Goal: Task Accomplishment & Management: Use online tool/utility

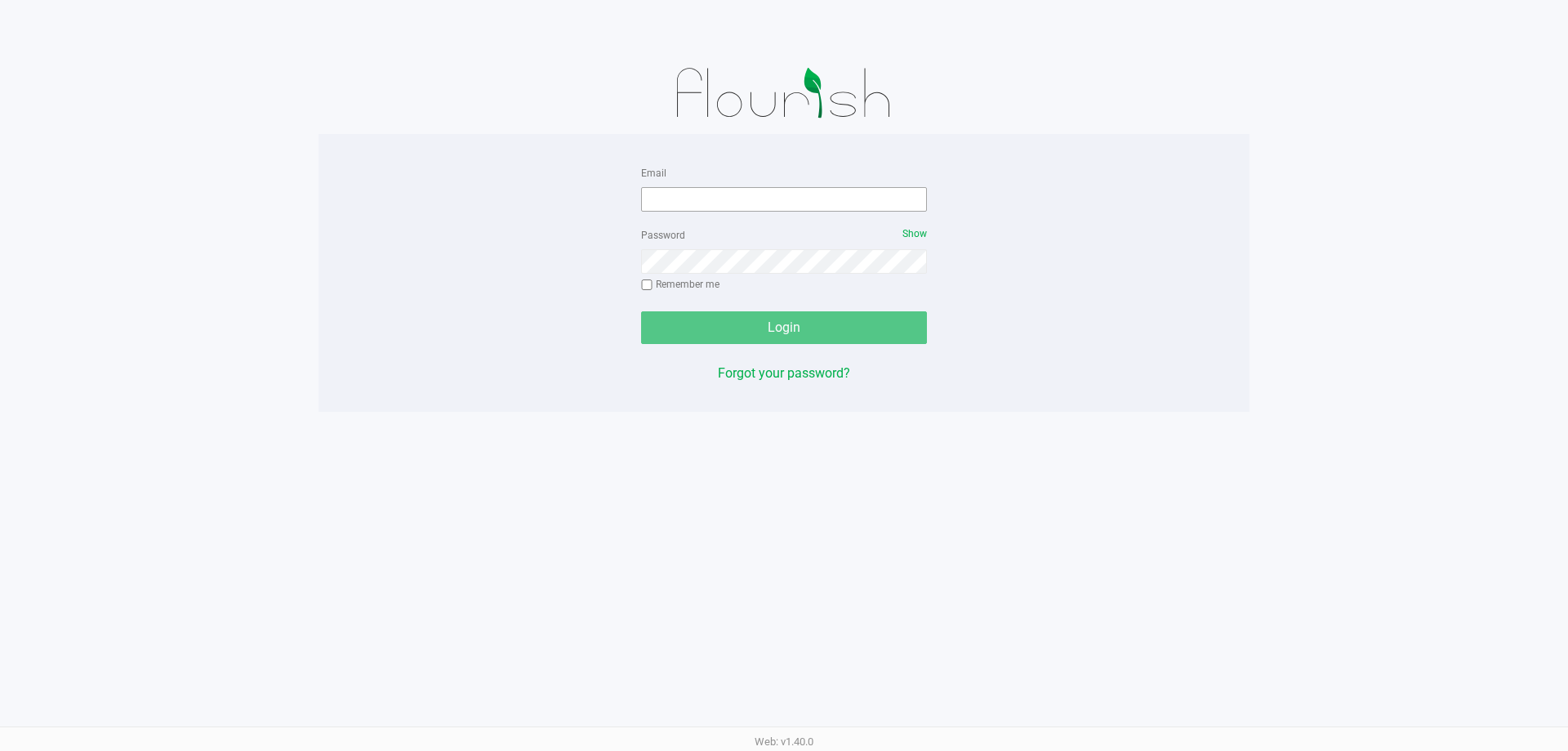
drag, startPoint x: 678, startPoint y: 222, endPoint x: 685, endPoint y: 200, distance: 23.1
click at [678, 220] on form "Email Password Show Remember me Login" at bounding box center [784, 253] width 286 height 182
click at [685, 200] on input "Email" at bounding box center [784, 199] width 286 height 24
type input "[EMAIL_ADDRESS][DOMAIN_NAME]"
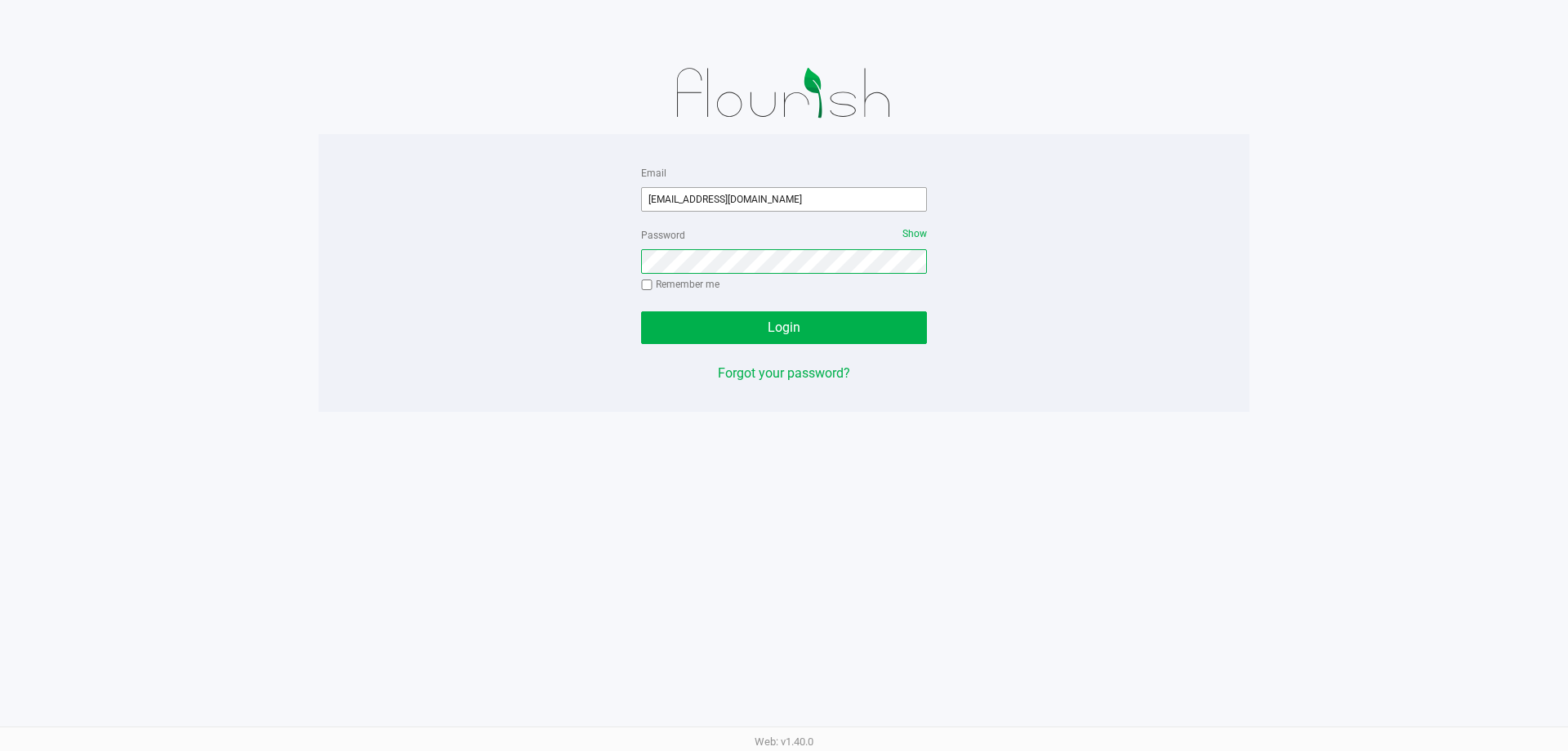
click at [641, 311] on button "Login" at bounding box center [784, 328] width 286 height 33
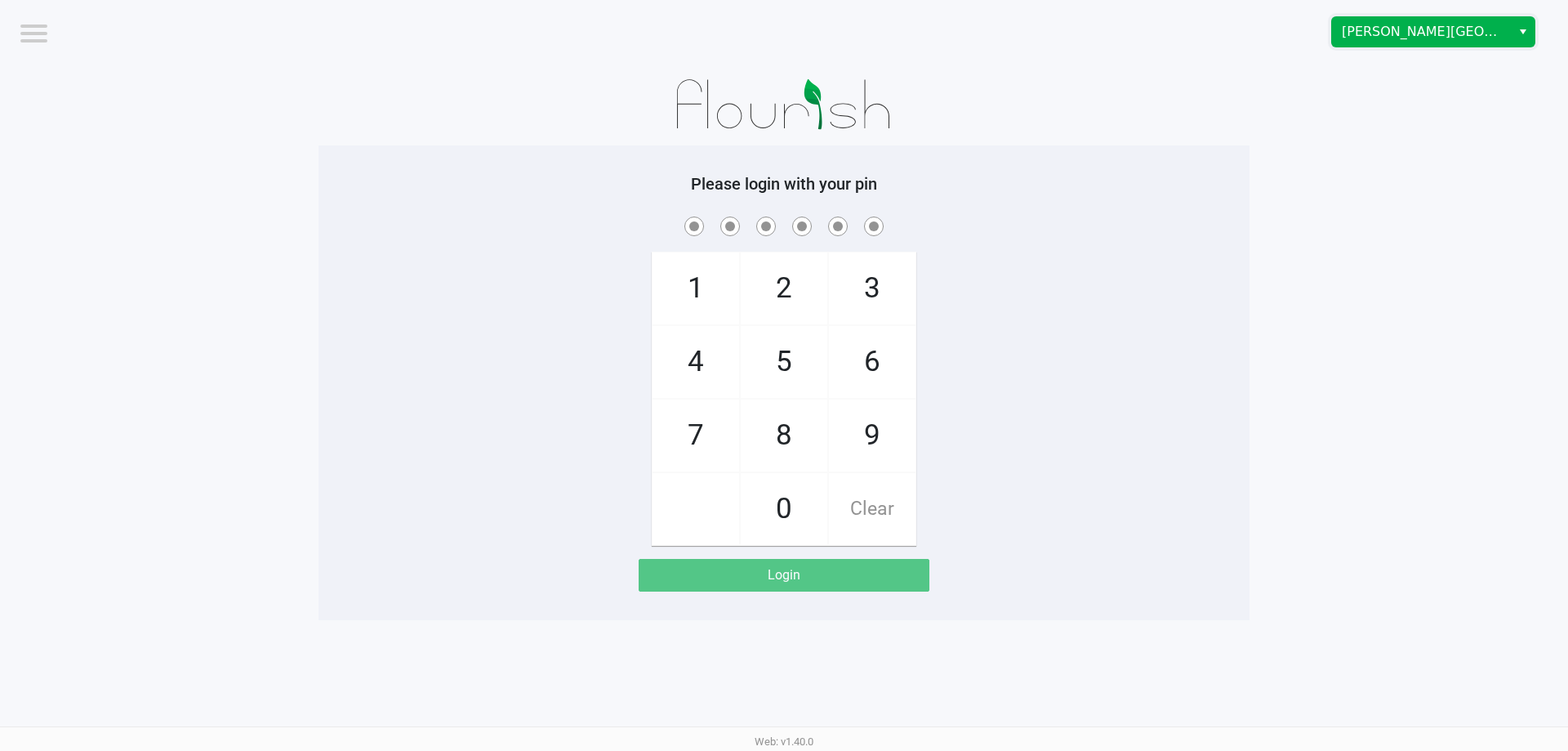
click at [1426, 47] on kendo-dropdownlist "[PERSON_NAME][GEOGRAPHIC_DATA]" at bounding box center [1432, 32] width 204 height 31
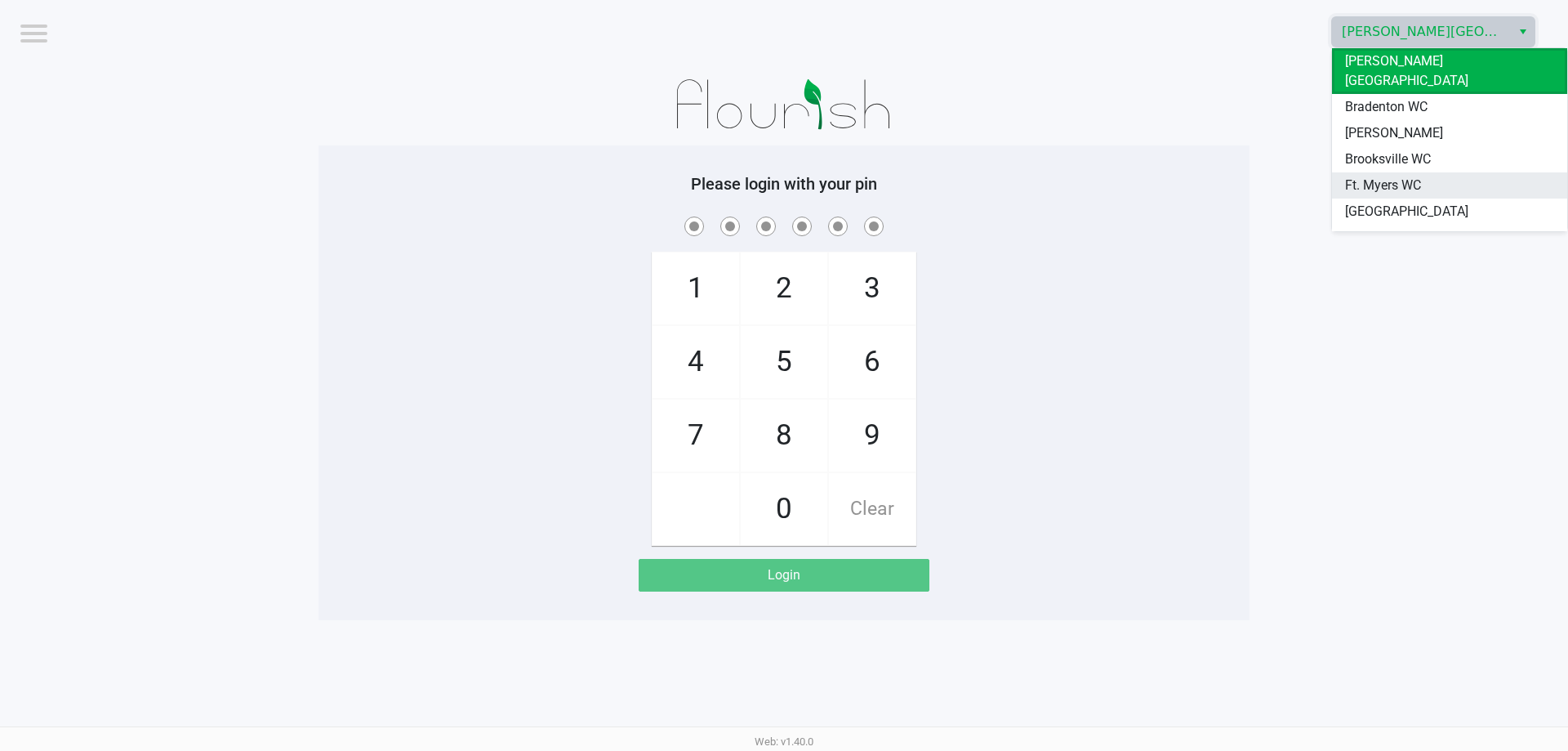
click at [1379, 176] on span "Ft. Myers WC" at bounding box center [1382, 185] width 76 height 20
click at [1331, 156] on app-pos-login-wrapper "Logout [PERSON_NAME][GEOGRAPHIC_DATA] WC Please login with your pin 1 4 7 2 5 8…" at bounding box center [784, 310] width 1568 height 621
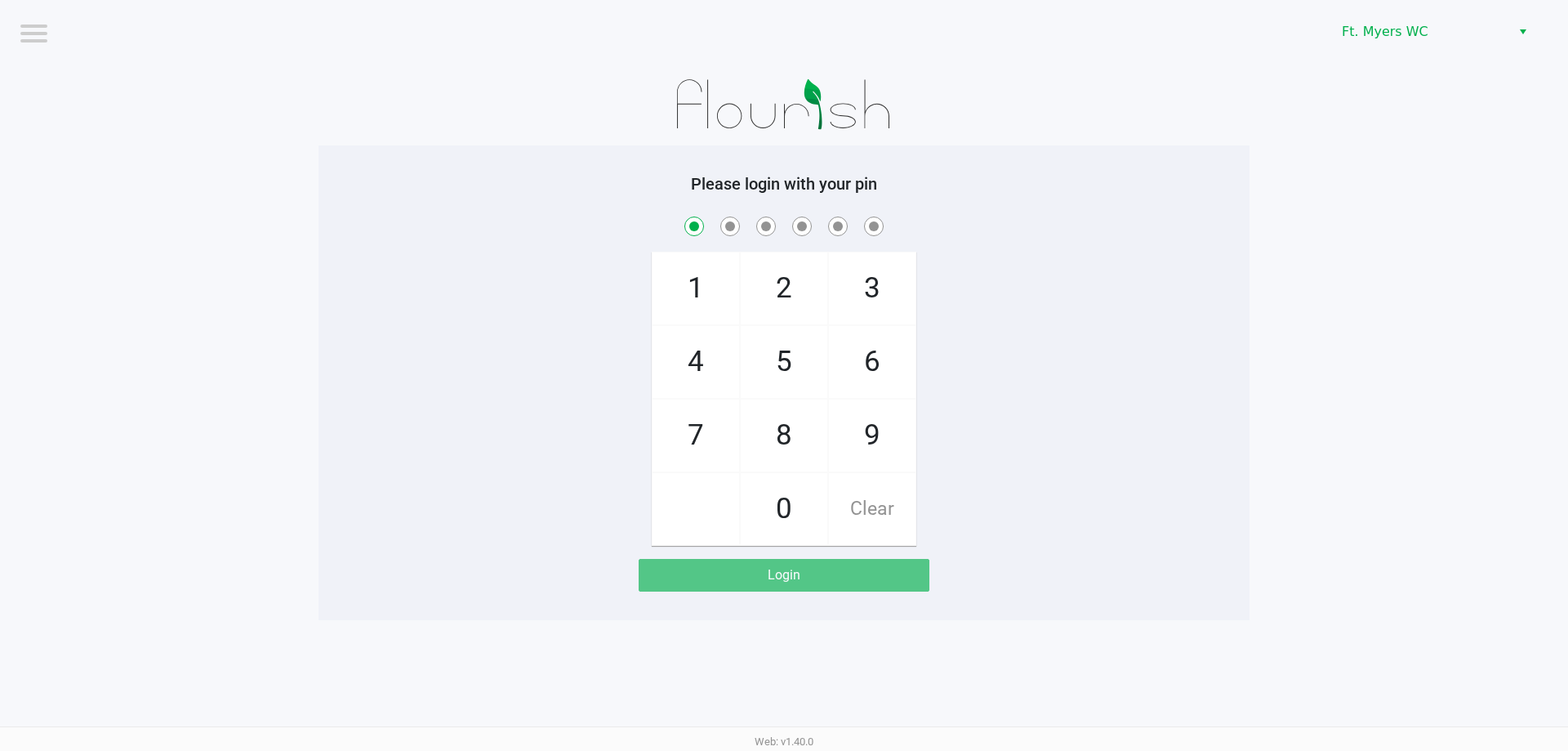
checkbox input "true"
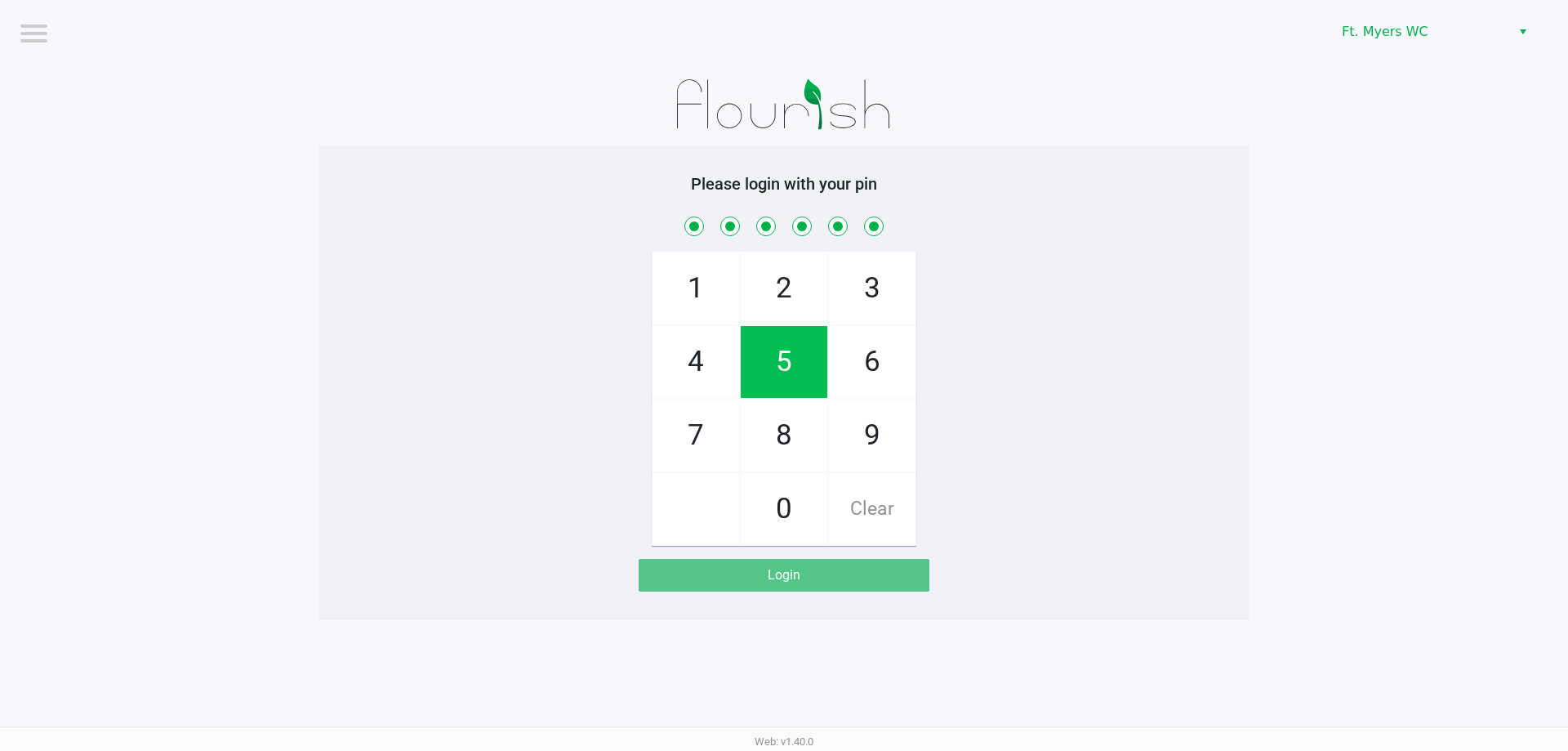
checkbox input "true"
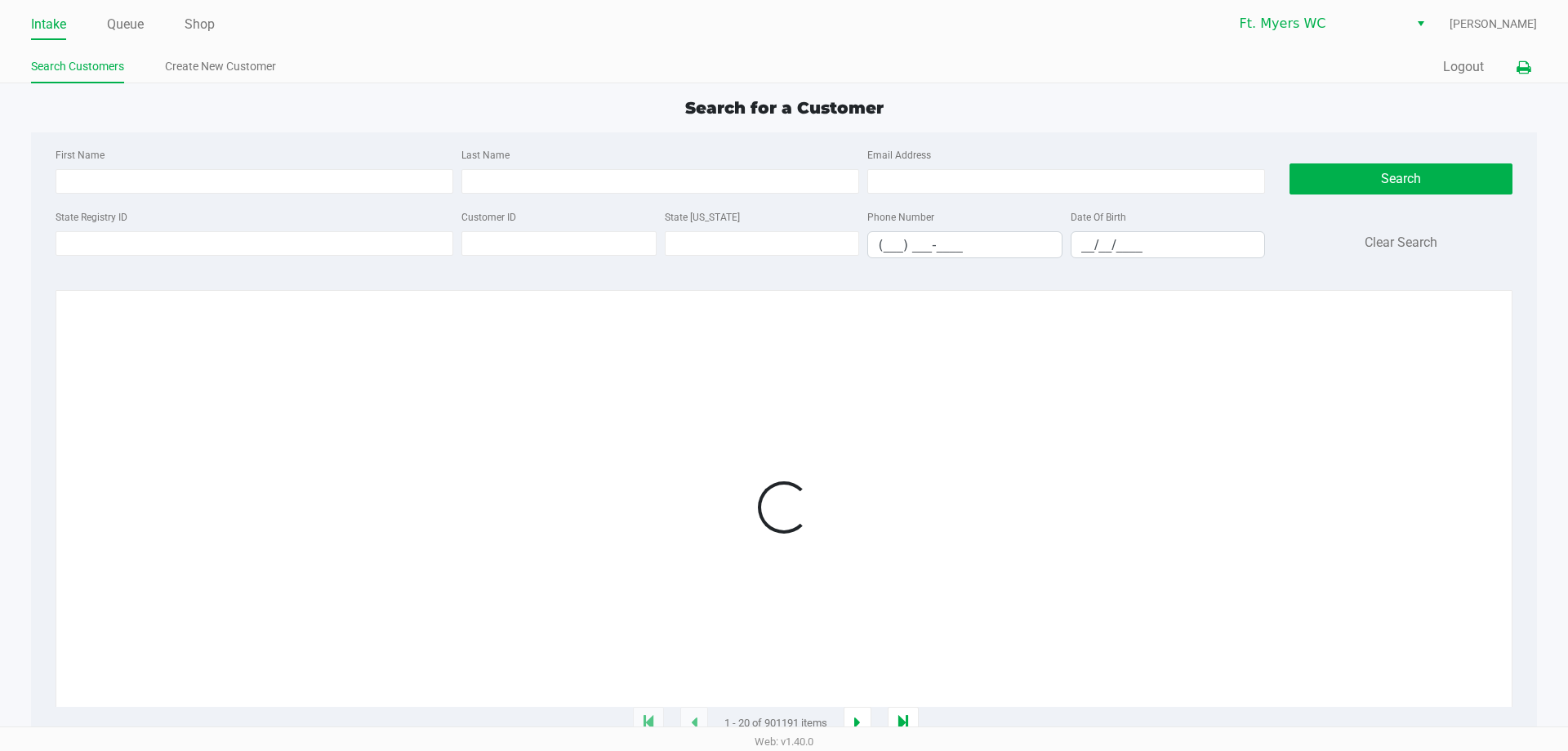
click at [1525, 59] on button at bounding box center [1523, 67] width 27 height 30
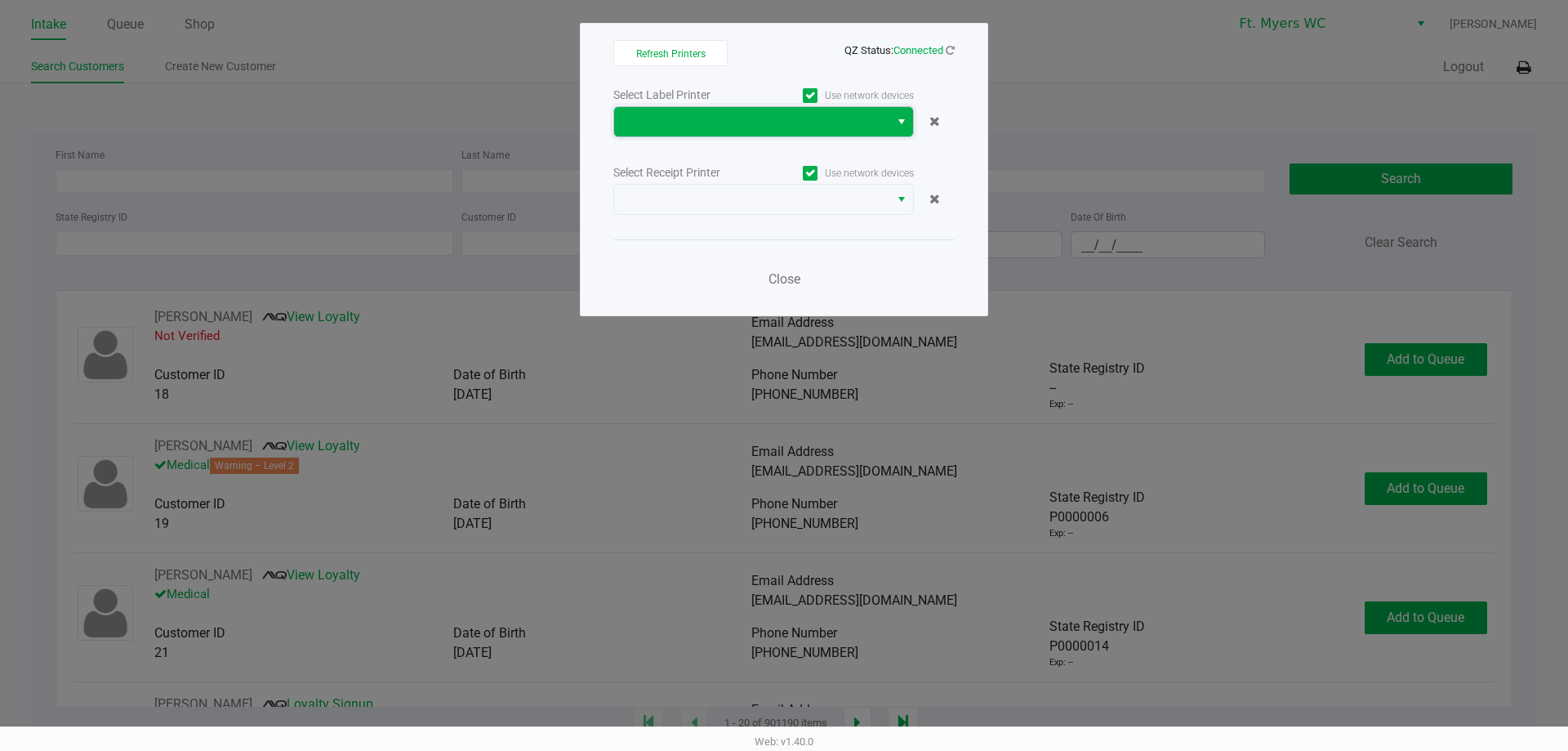
click at [674, 120] on span at bounding box center [751, 122] width 255 height 20
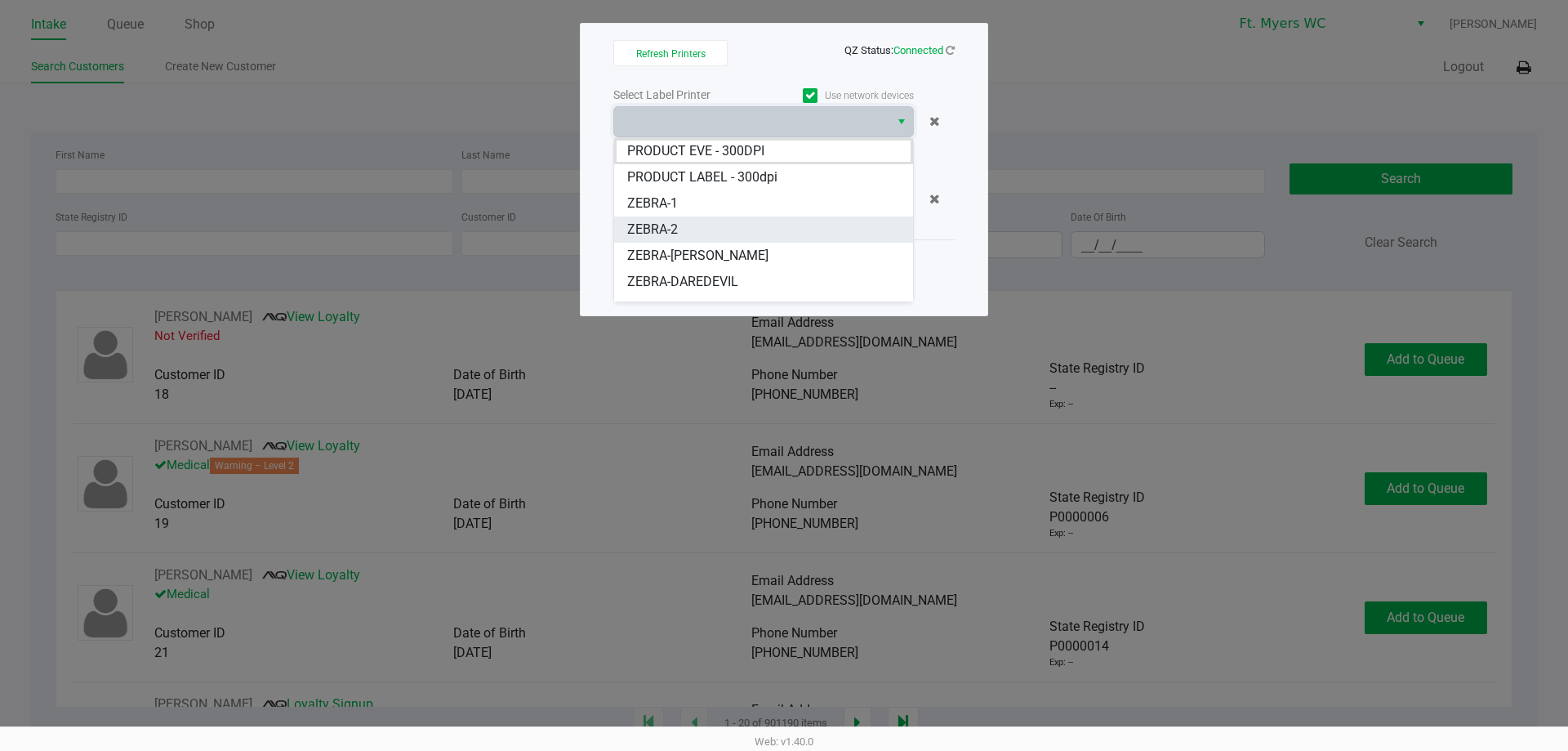
scroll to position [20, 0]
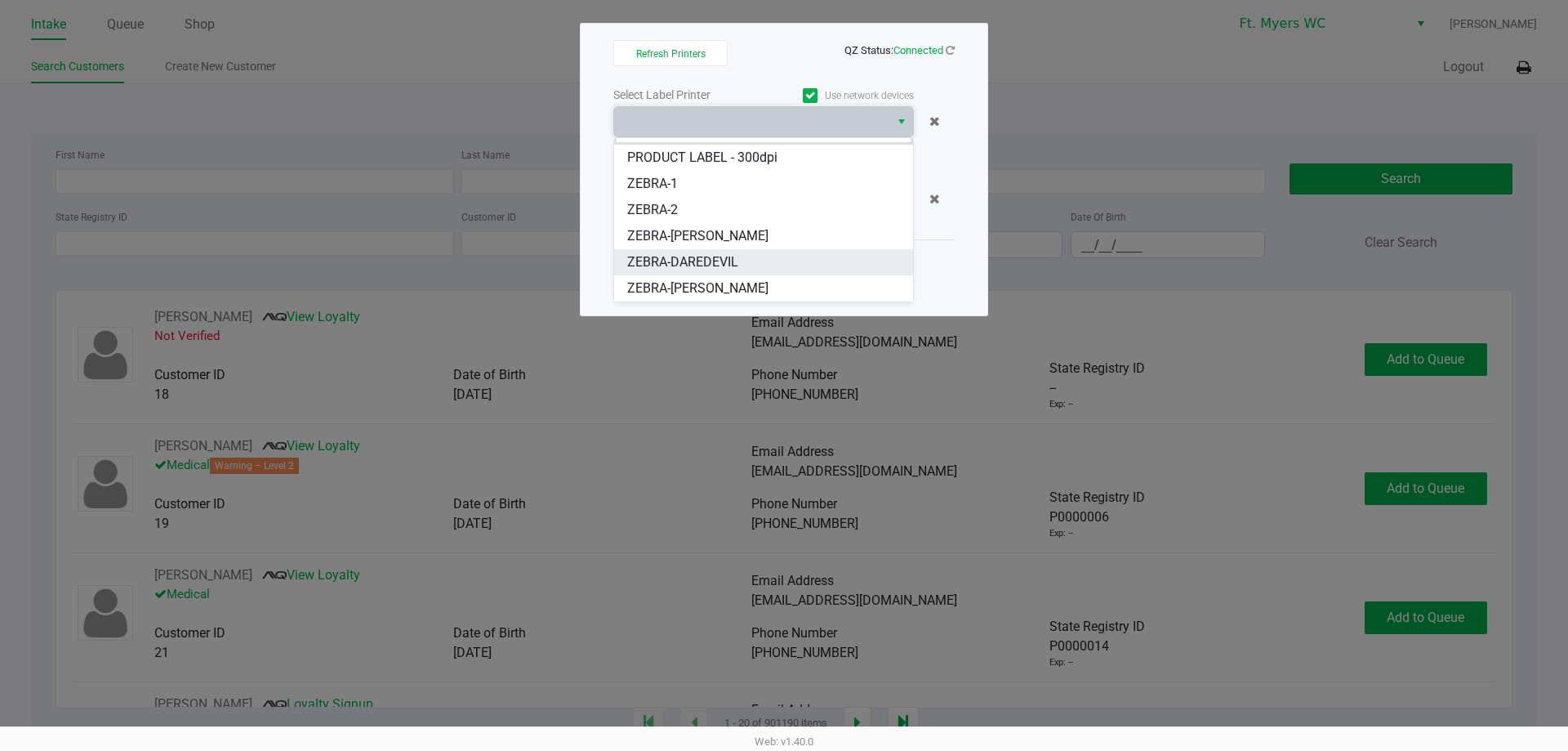
click at [677, 251] on li "ZEBRA-DAREDEVIL" at bounding box center [764, 263] width 299 height 26
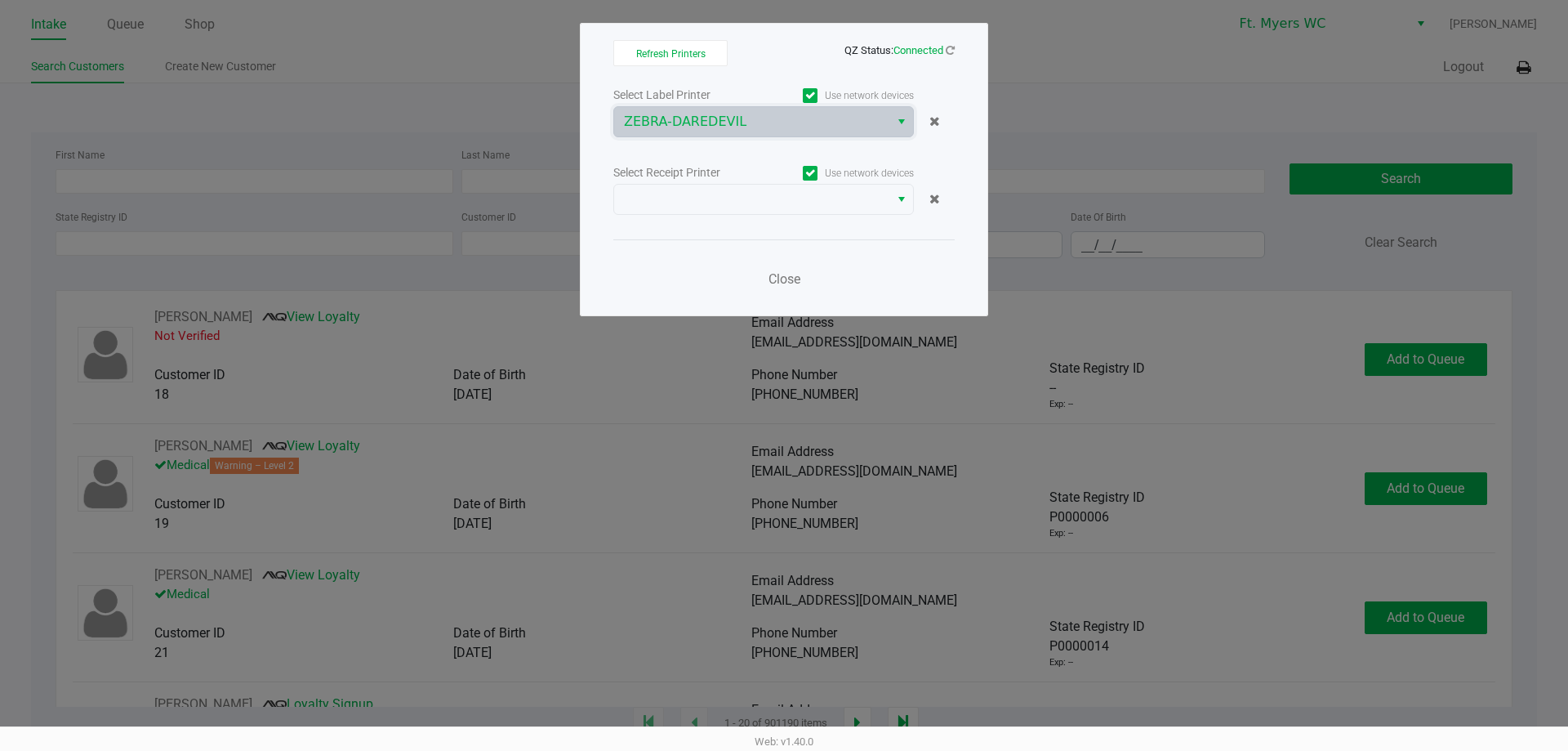
click at [712, 153] on div "Select Label Printer Use network devices ZEBRA-DAREDEVIL Select Receipt Printer…" at bounding box center [784, 191] width 341 height 215
click at [712, 130] on span "ZEBRA-DAREDEVIL" at bounding box center [751, 122] width 255 height 20
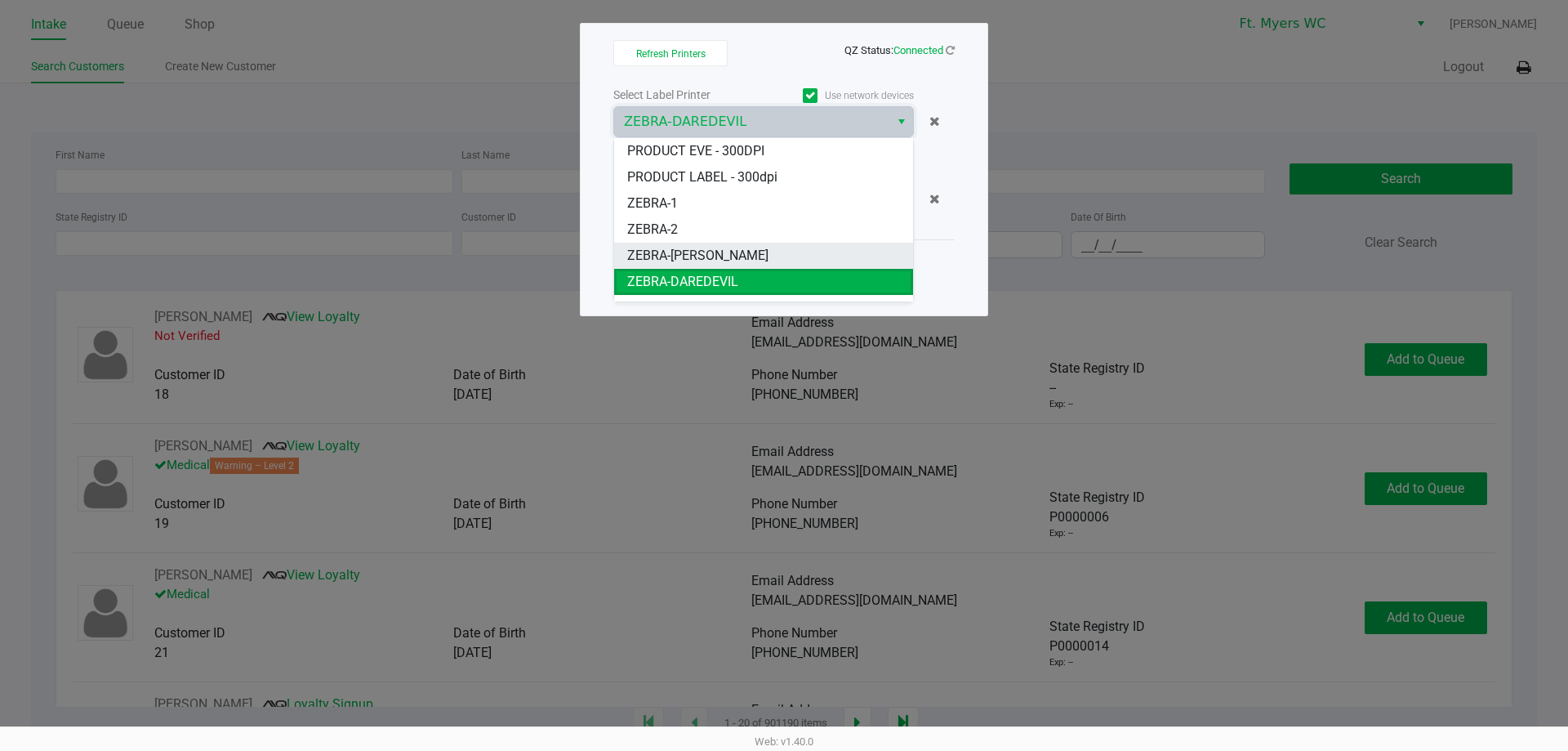
click at [699, 251] on span "ZEBRA-[PERSON_NAME]" at bounding box center [698, 256] width 142 height 20
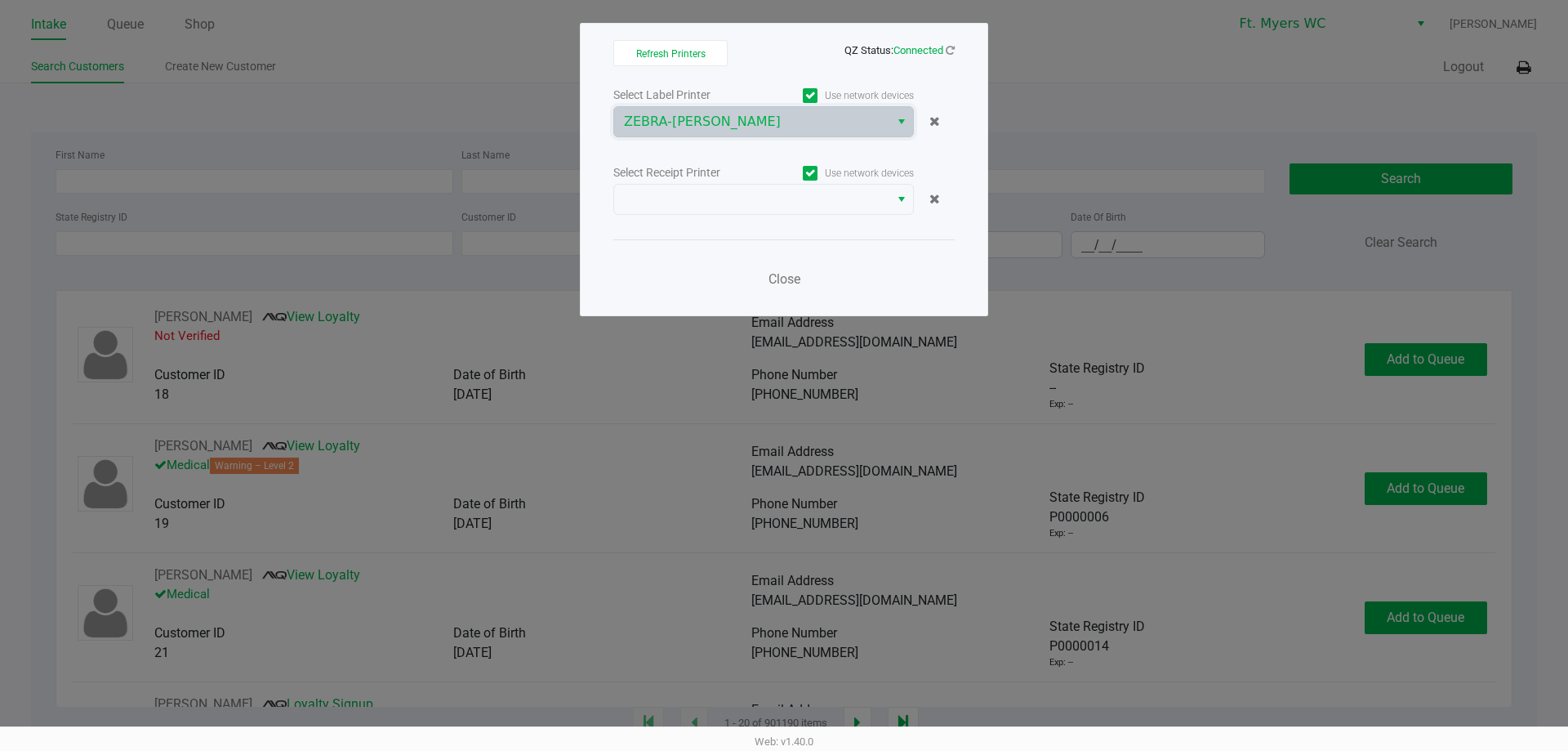
click at [729, 176] on div "Select Receipt Printer" at bounding box center [688, 173] width 150 height 17
click at [738, 183] on div "Select Receipt Printer Use network devices" at bounding box center [784, 172] width 341 height 22
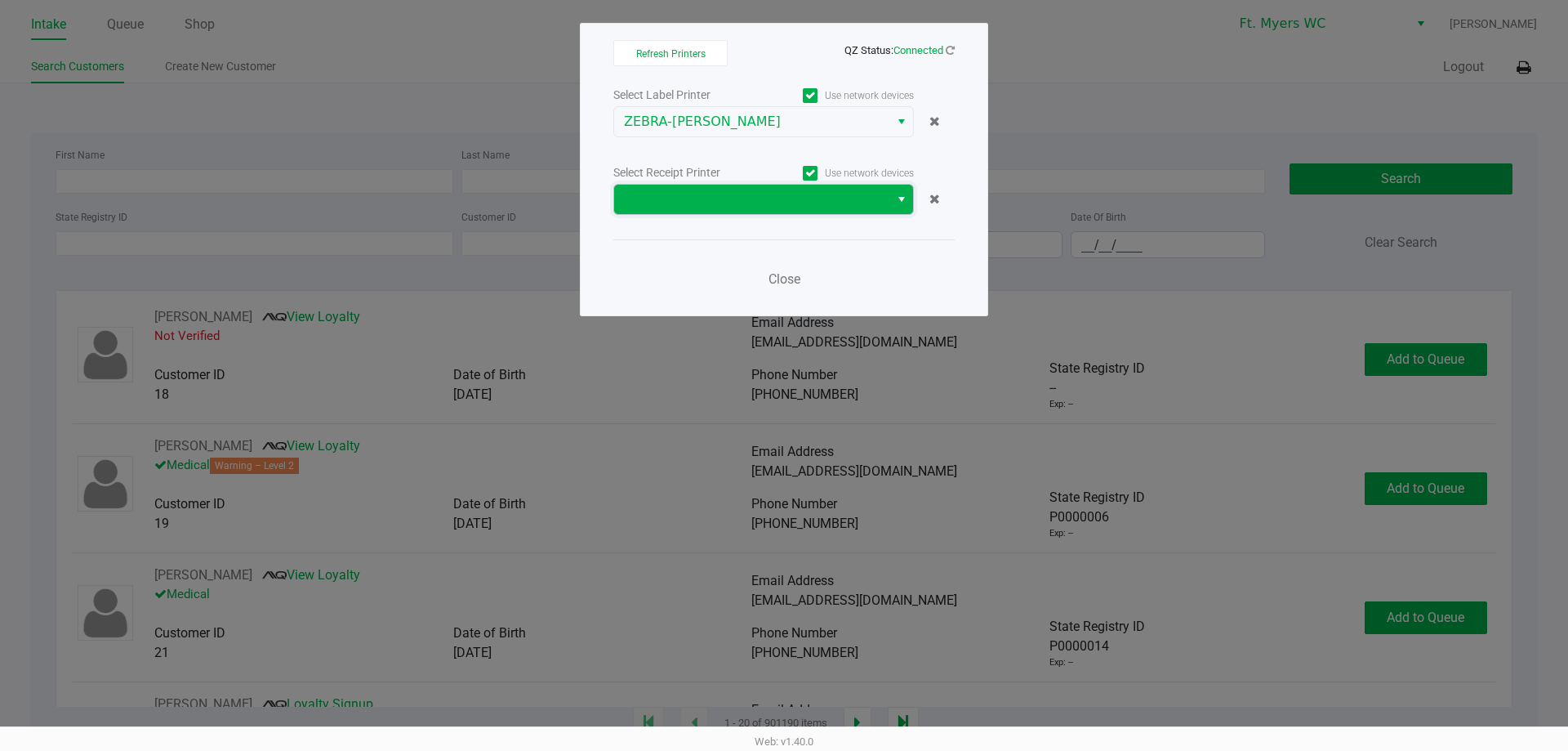
click at [744, 189] on span at bounding box center [751, 199] width 275 height 30
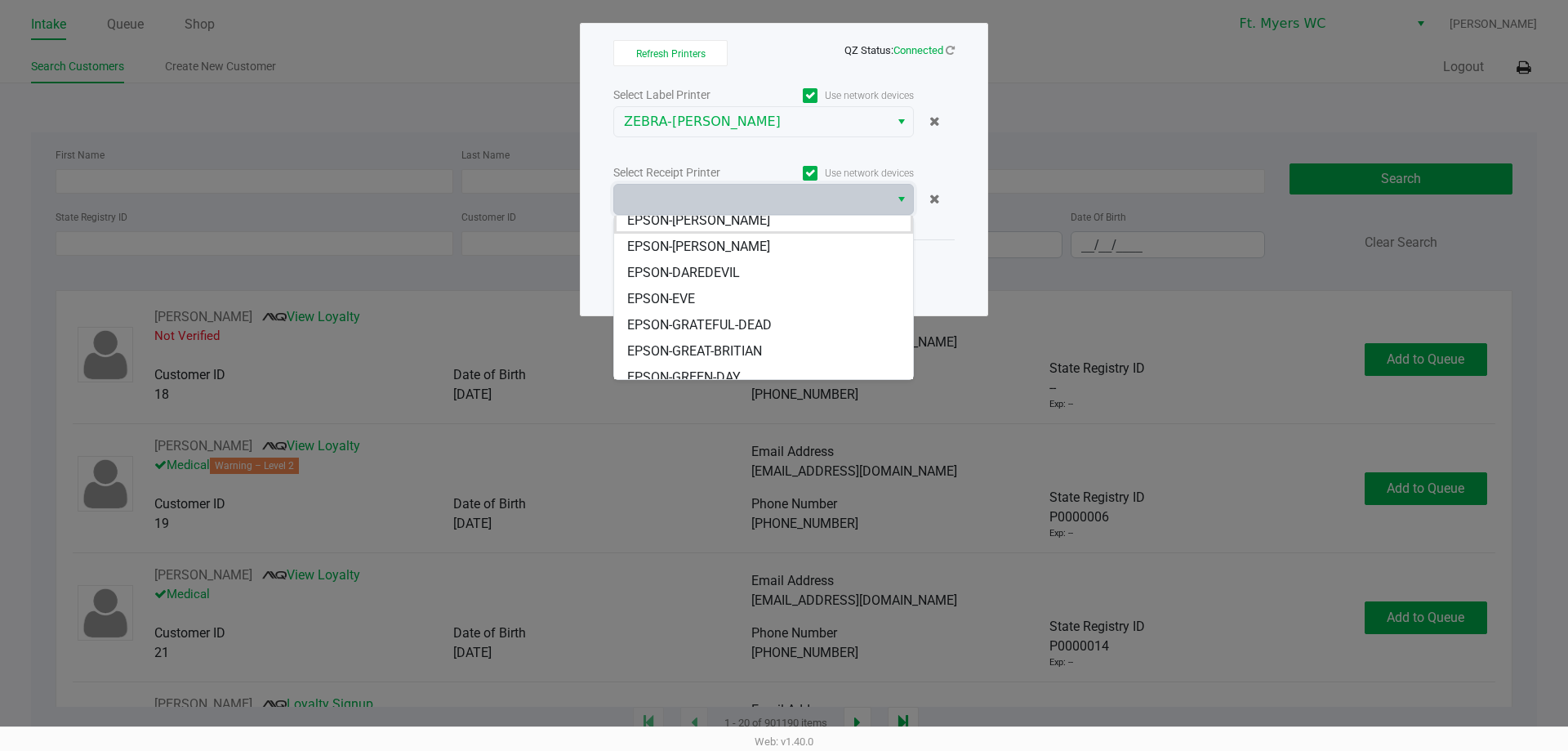
scroll to position [0, 0]
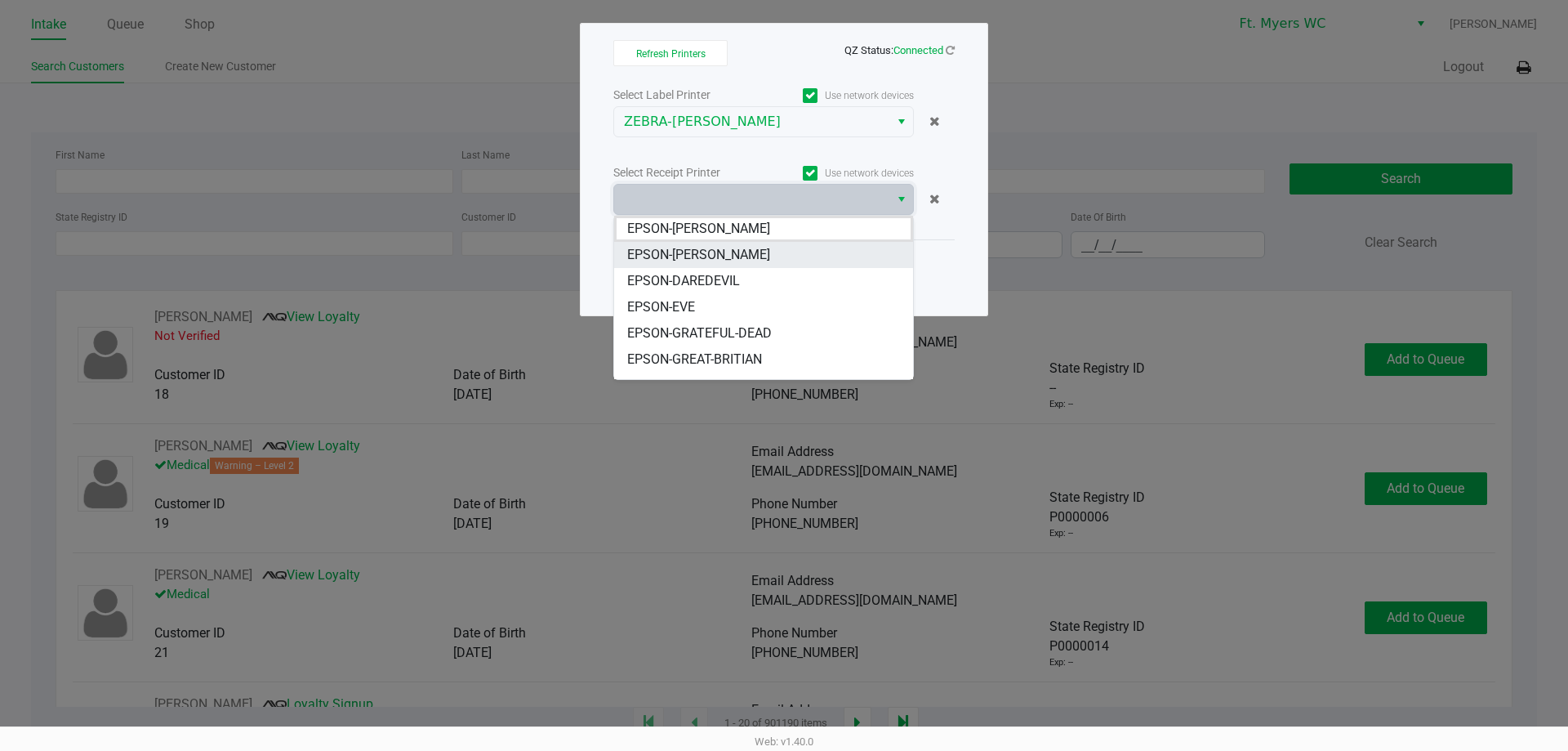
click at [720, 250] on span "EPSON-[PERSON_NAME]" at bounding box center [698, 255] width 143 height 20
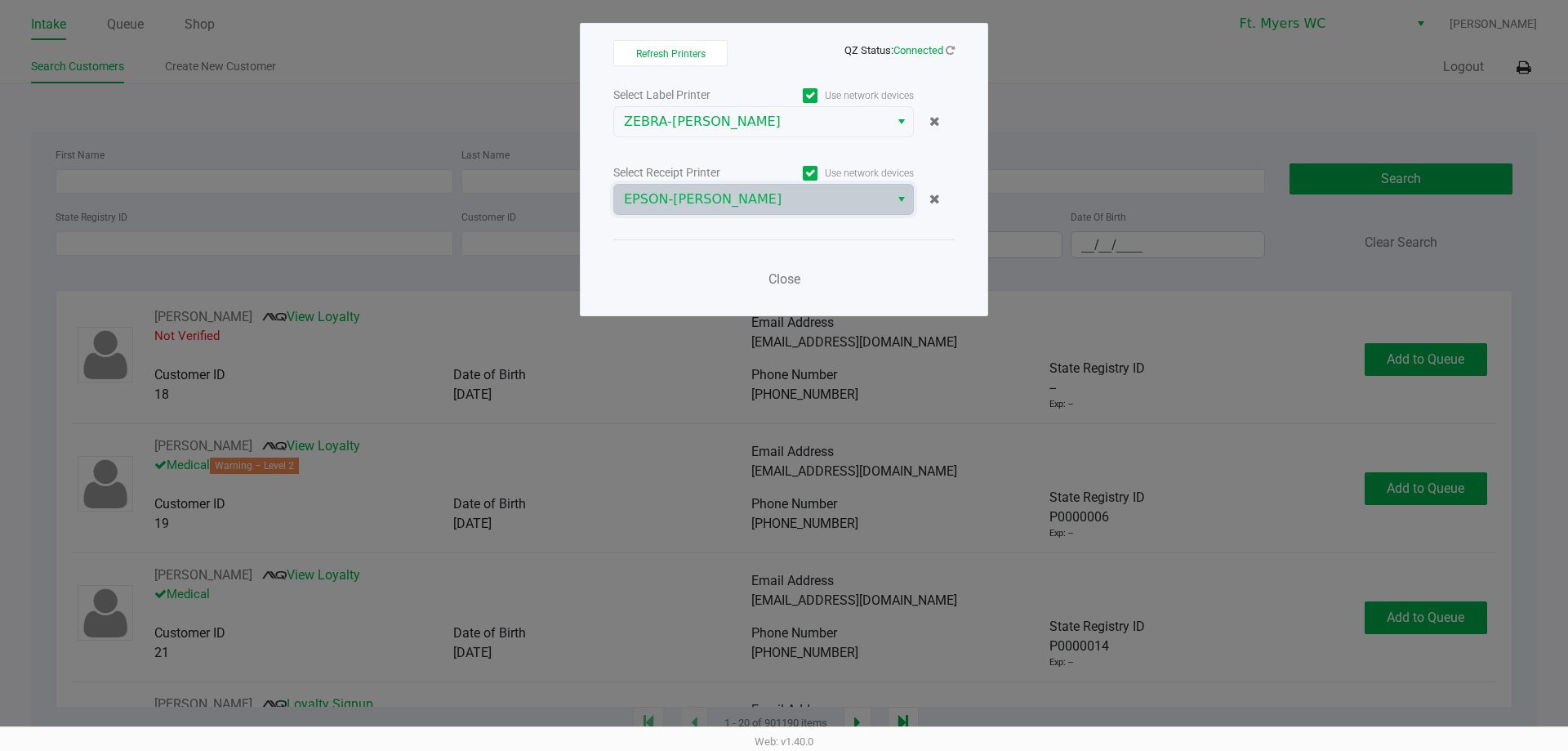
click at [715, 248] on div "Close" at bounding box center [784, 269] width 341 height 60
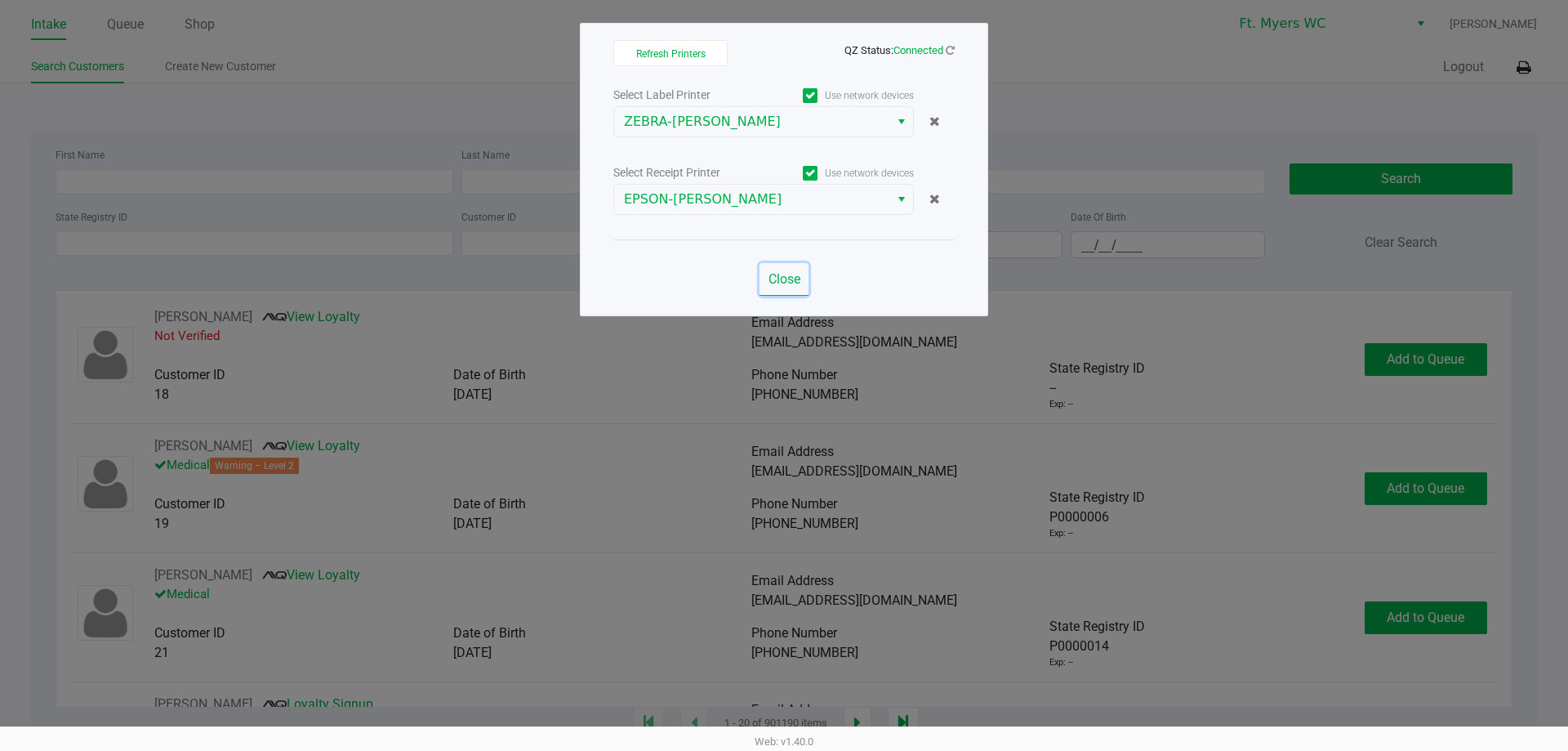
click at [764, 280] on button "Close" at bounding box center [784, 280] width 49 height 33
